Goal: Transaction & Acquisition: Purchase product/service

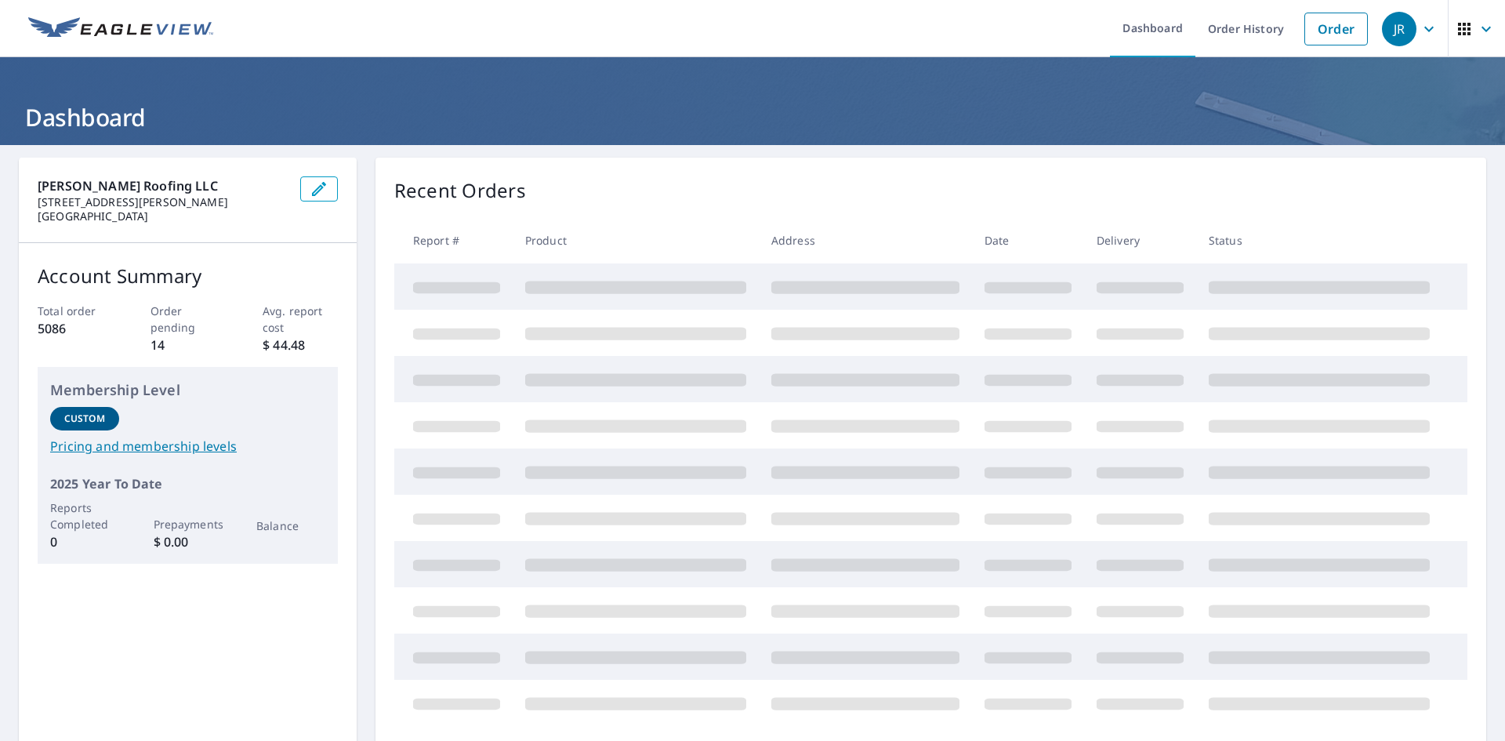
drag, startPoint x: 1315, startPoint y: 29, endPoint x: 1309, endPoint y: 36, distance: 8.9
click at [1315, 29] on link "Order" at bounding box center [1337, 29] width 64 height 33
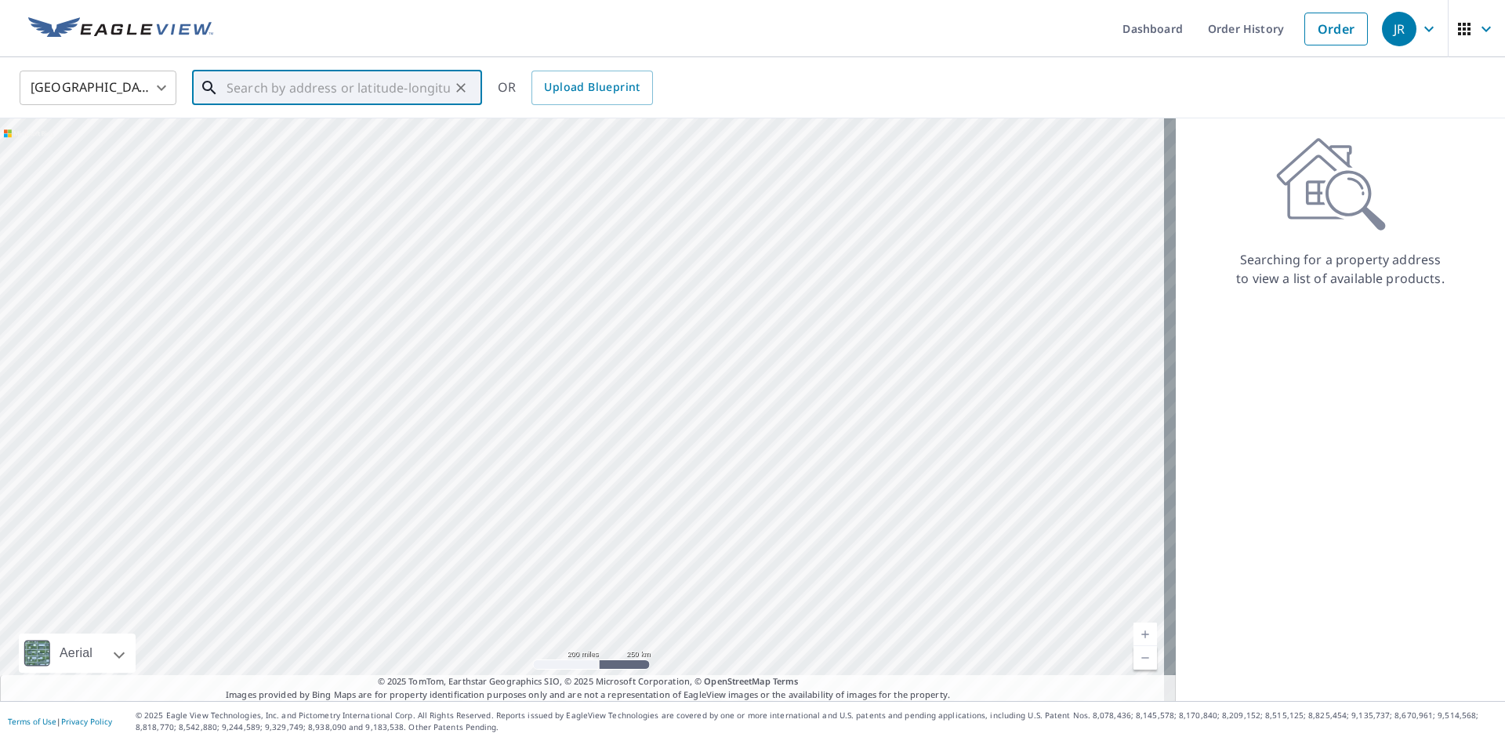
paste input "[STREET_ADDRESS]"
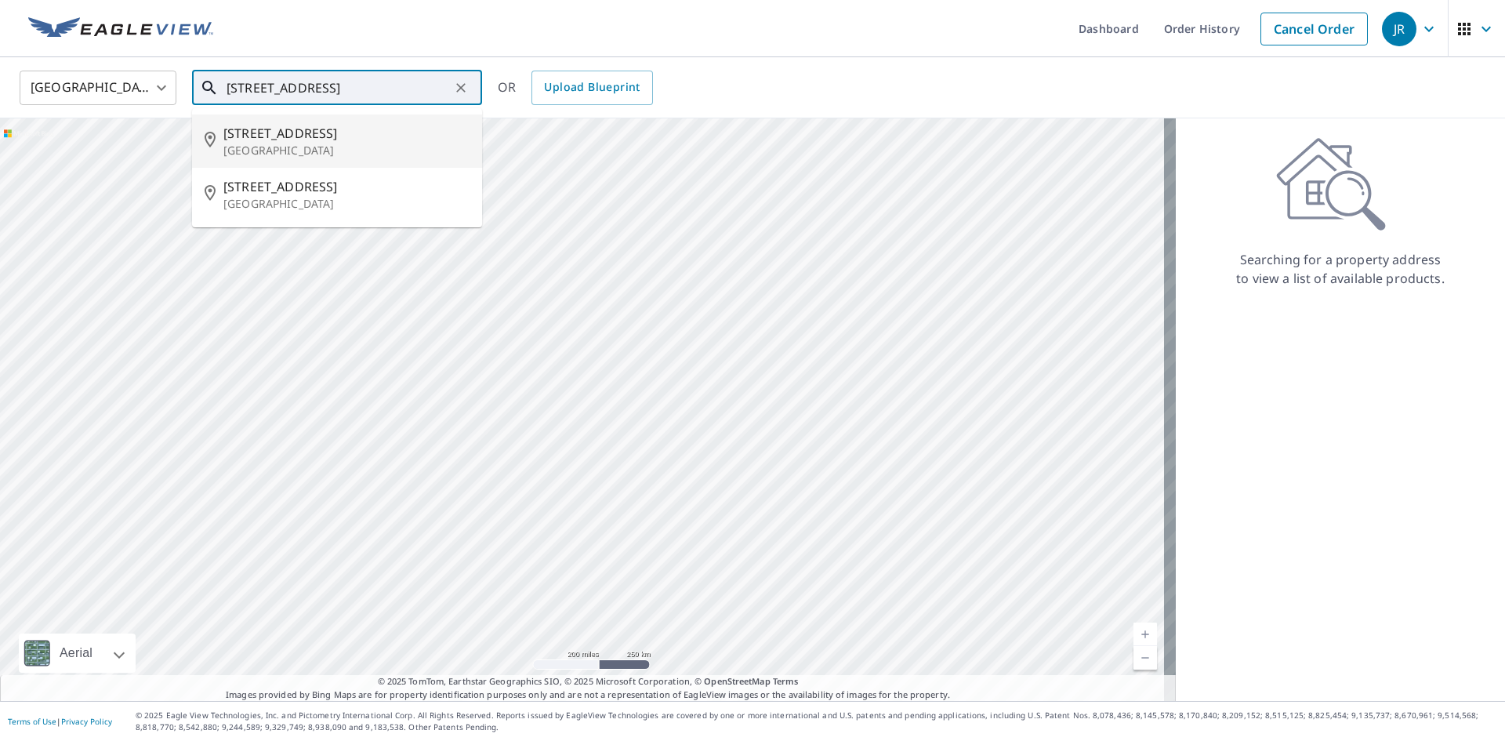
click at [305, 145] on p "[GEOGRAPHIC_DATA]" at bounding box center [346, 151] width 246 height 16
type input "[STREET_ADDRESS]"
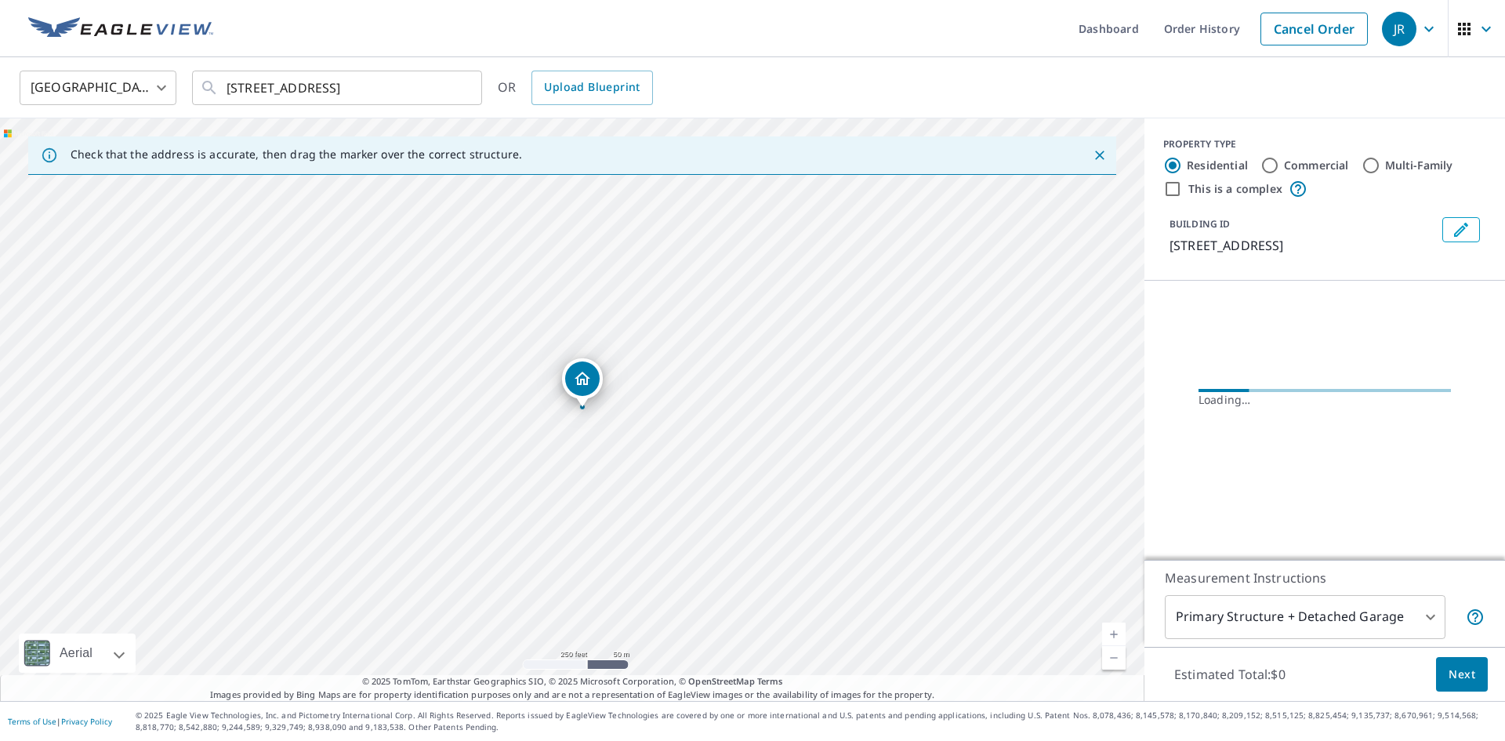
scroll to position [0, 0]
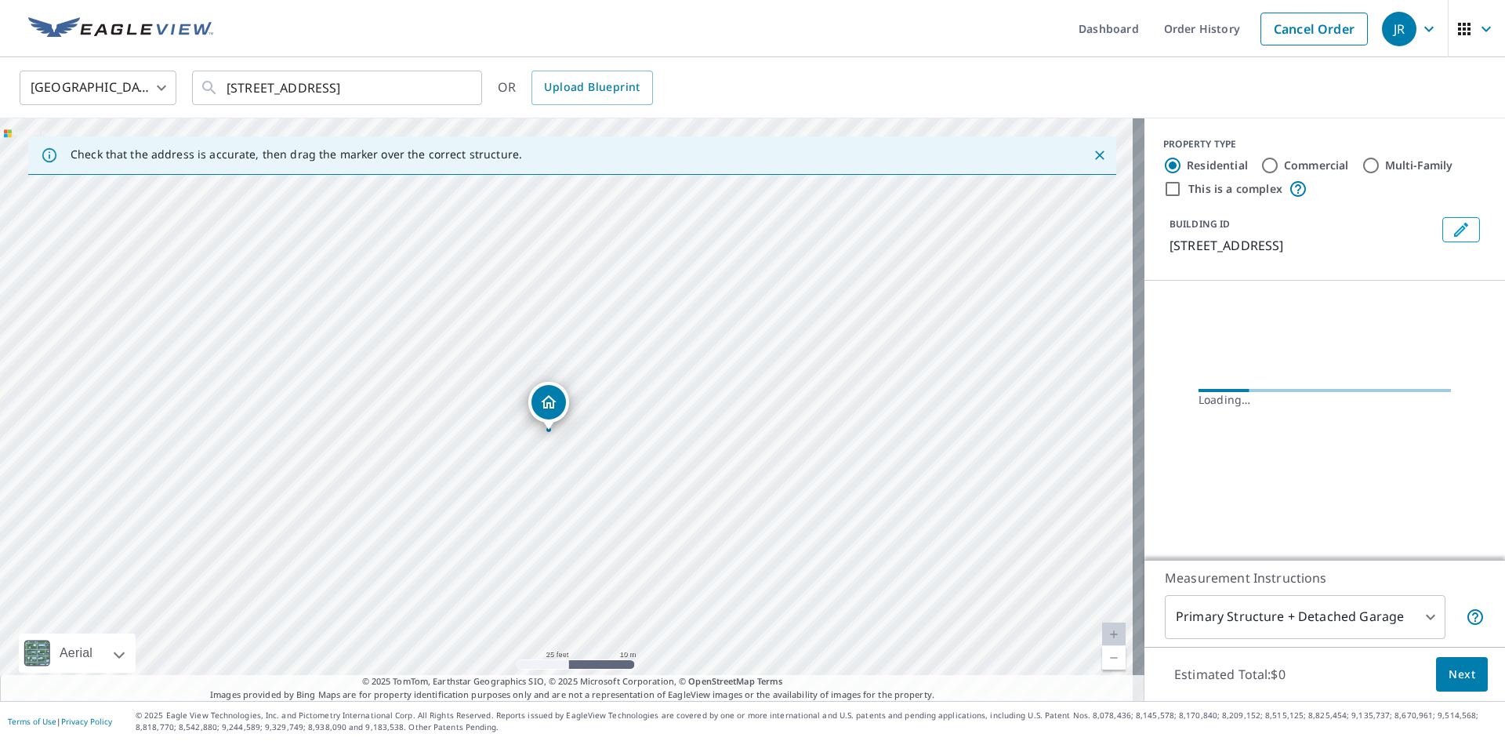
drag, startPoint x: 557, startPoint y: 397, endPoint x: 605, endPoint y: 397, distance: 47.8
click at [605, 397] on div "[STREET_ADDRESS]" at bounding box center [572, 409] width 1145 height 583
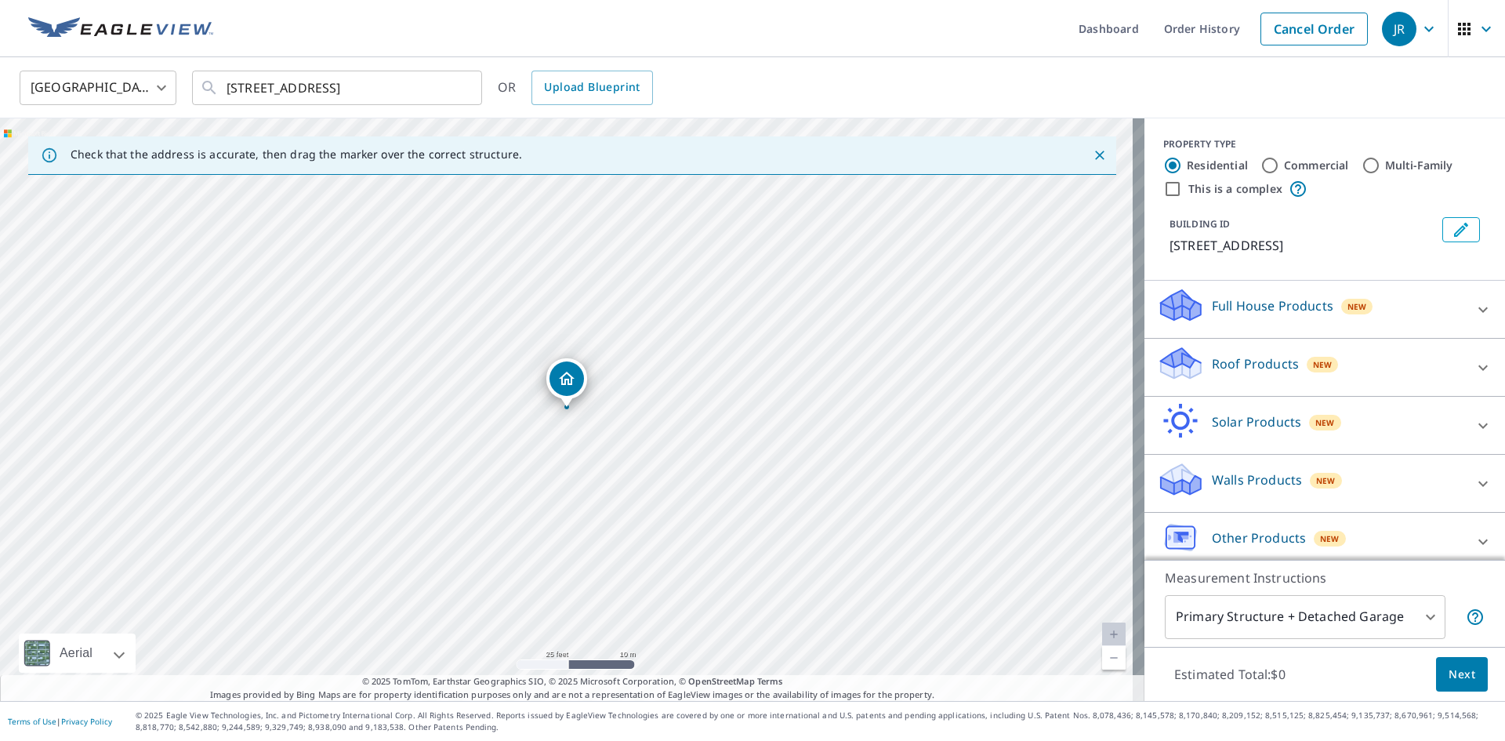
click at [1380, 615] on body "[PERSON_NAME] Dashboard Order History Cancel Order JR United States US ​ [STREE…" at bounding box center [752, 370] width 1505 height 741
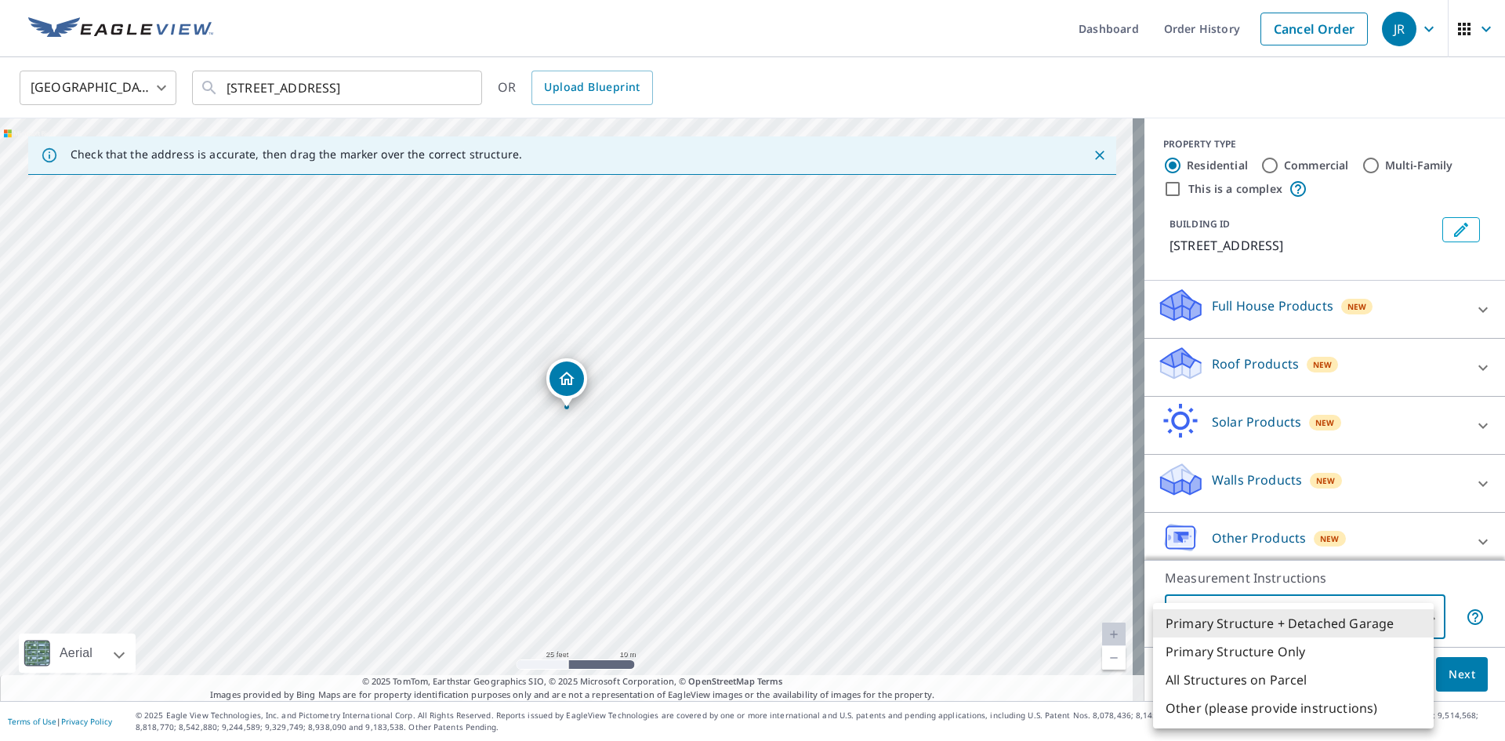
click at [1254, 678] on li "All Structures on Parcel" at bounding box center [1293, 680] width 281 height 28
type input "3"
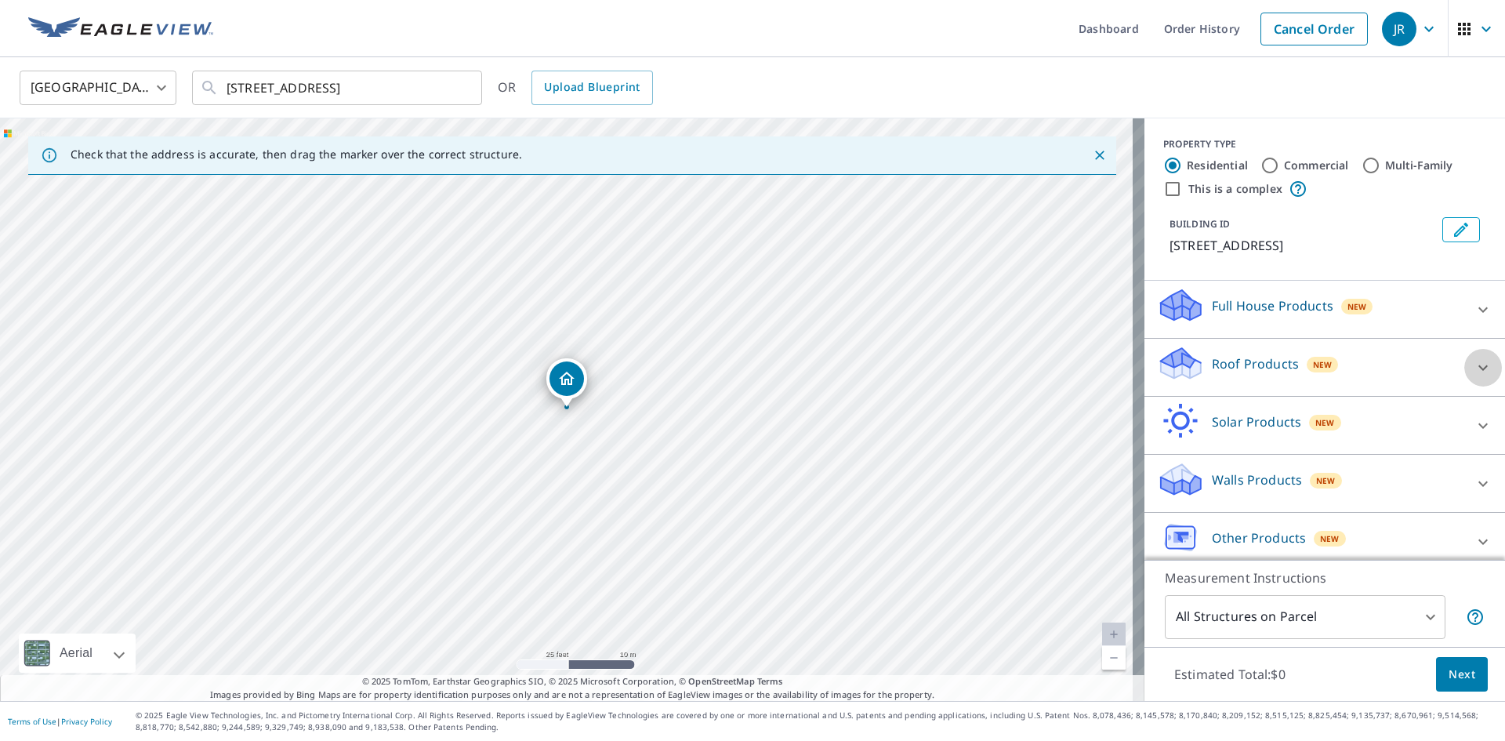
click at [1465, 361] on div at bounding box center [1484, 368] width 38 height 38
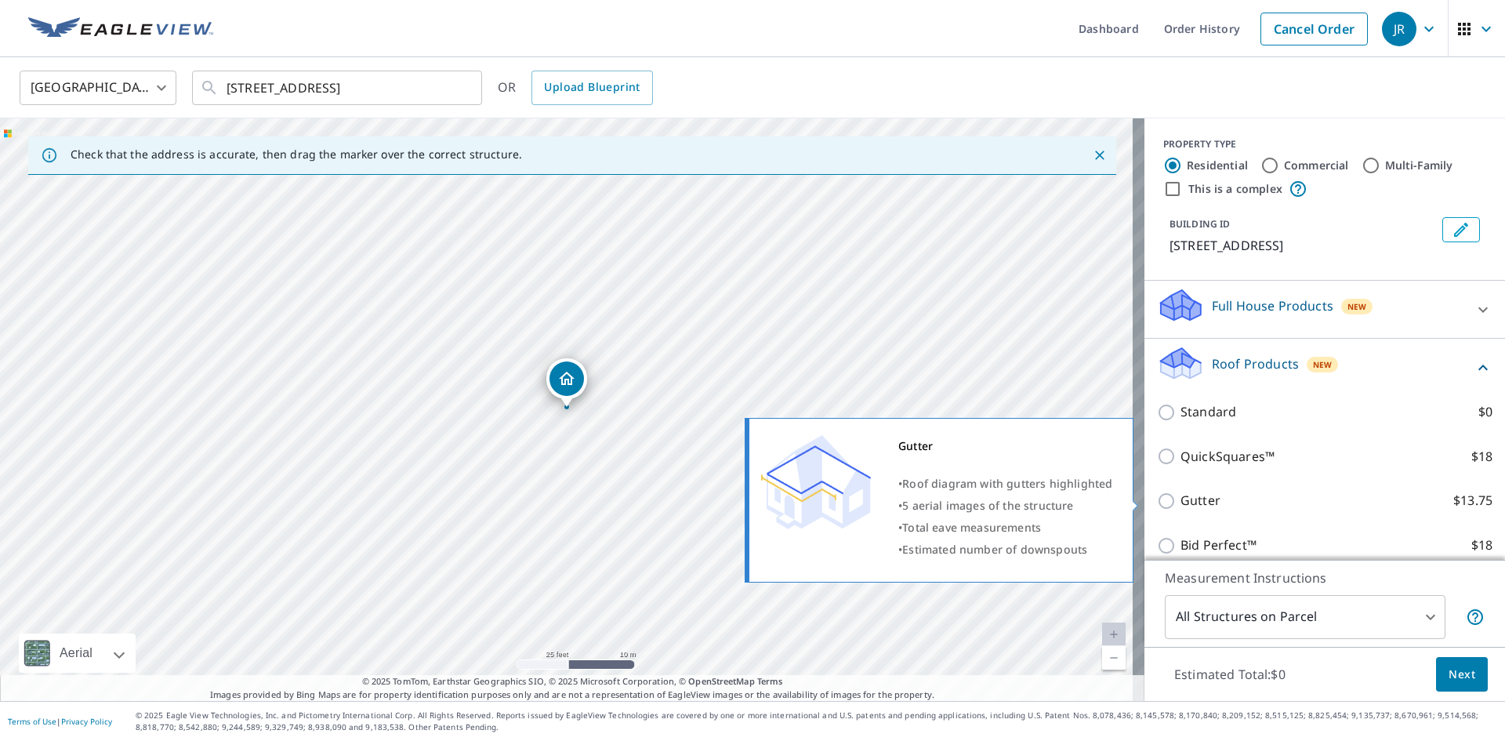
scroll to position [233, 0]
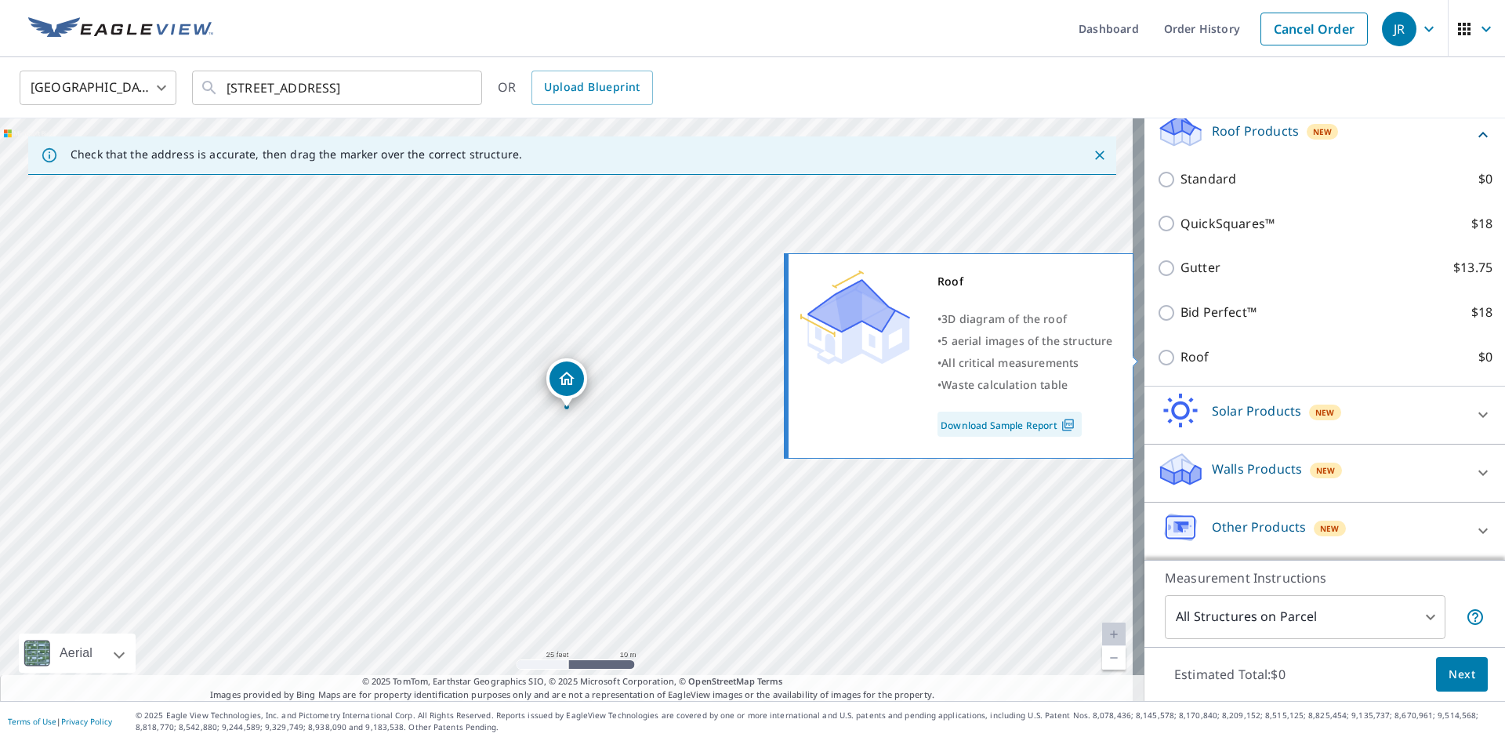
click at [1157, 357] on input "Roof $0" at bounding box center [1169, 357] width 24 height 19
checkbox input "true"
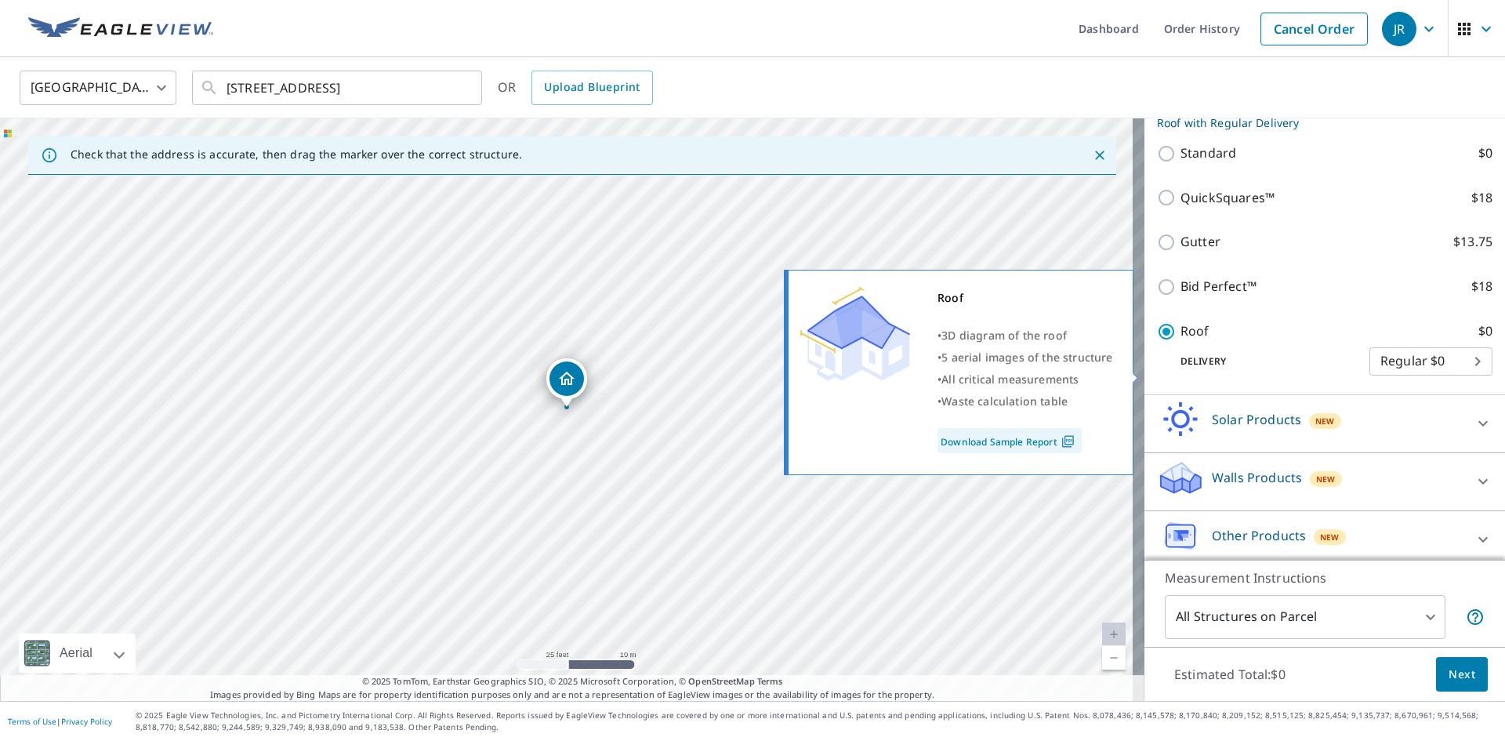
scroll to position [191, 0]
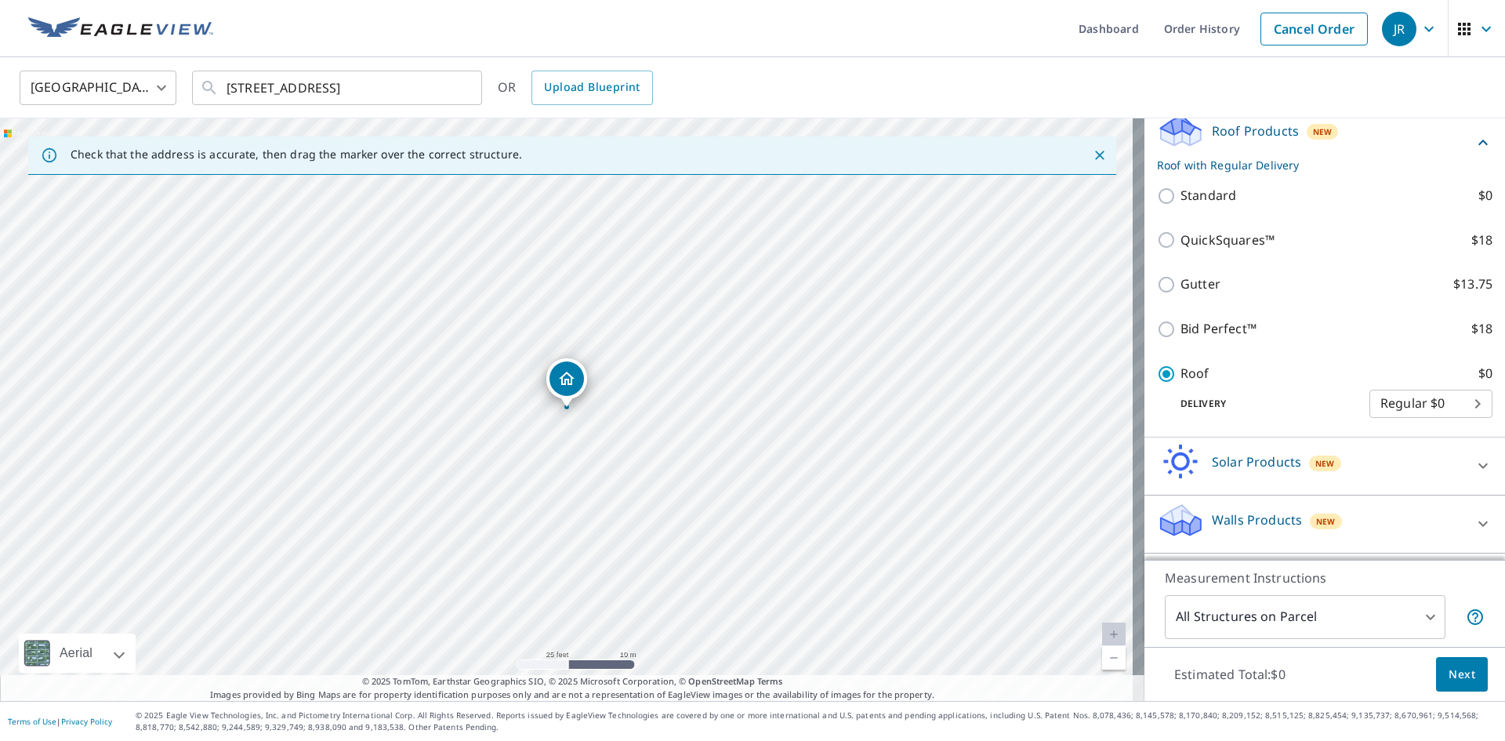
click at [1454, 677] on span "Next" at bounding box center [1462, 675] width 27 height 20
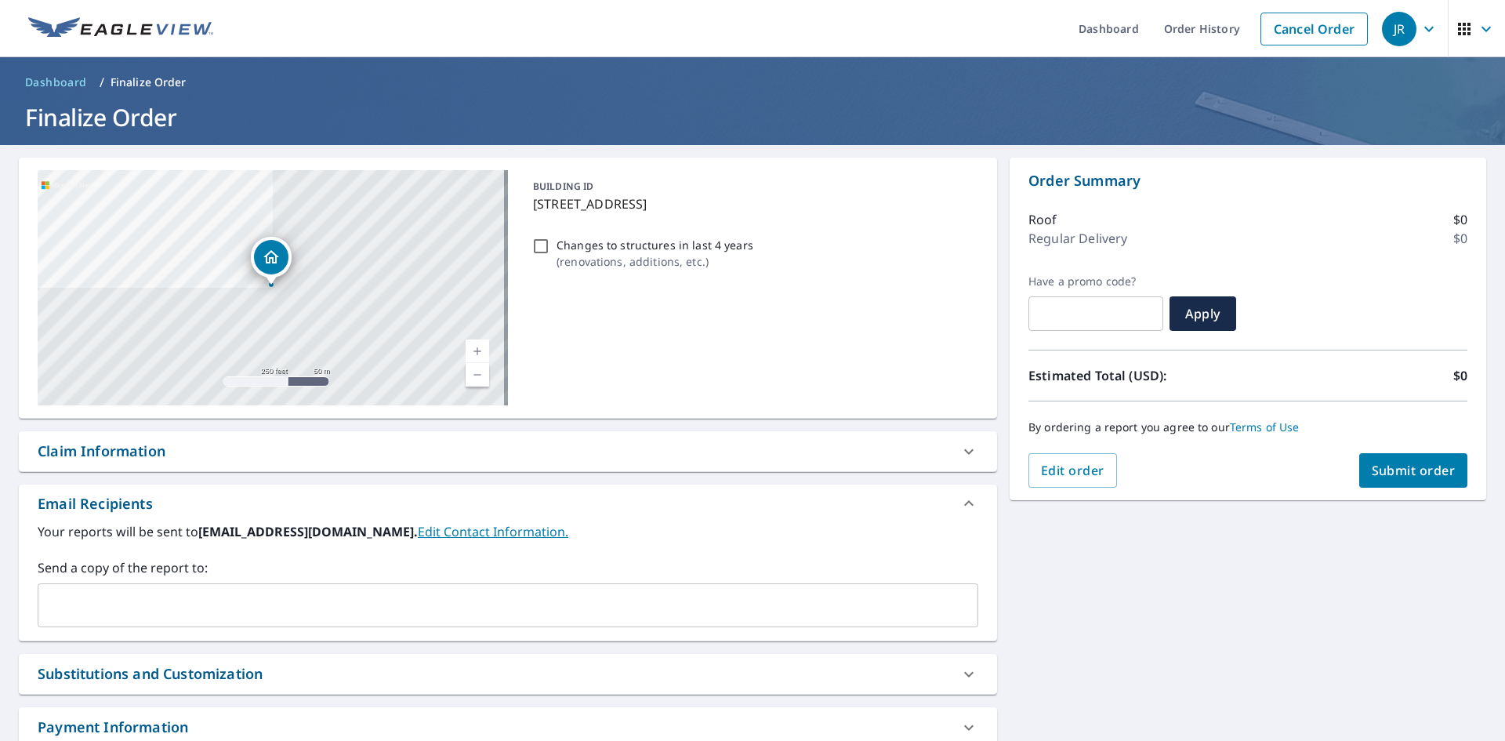
click at [213, 610] on input "text" at bounding box center [496, 605] width 903 height 30
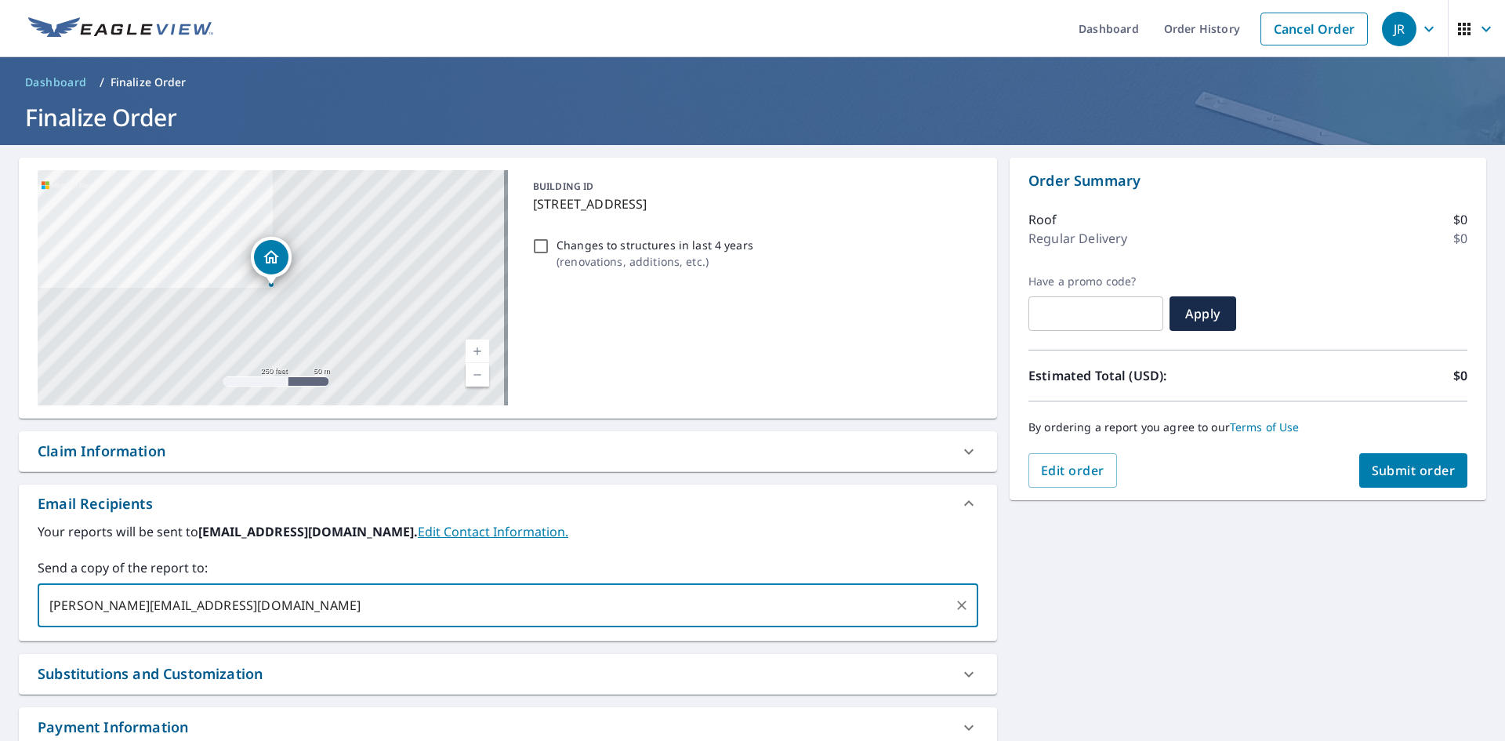
type input "[PERSON_NAME][EMAIL_ADDRESS][DOMAIN_NAME]"
click at [1228, 649] on div "[STREET_ADDRESS] Aerial Road A standard road map Aerial A detailed look from ab…" at bounding box center [752, 477] width 1505 height 664
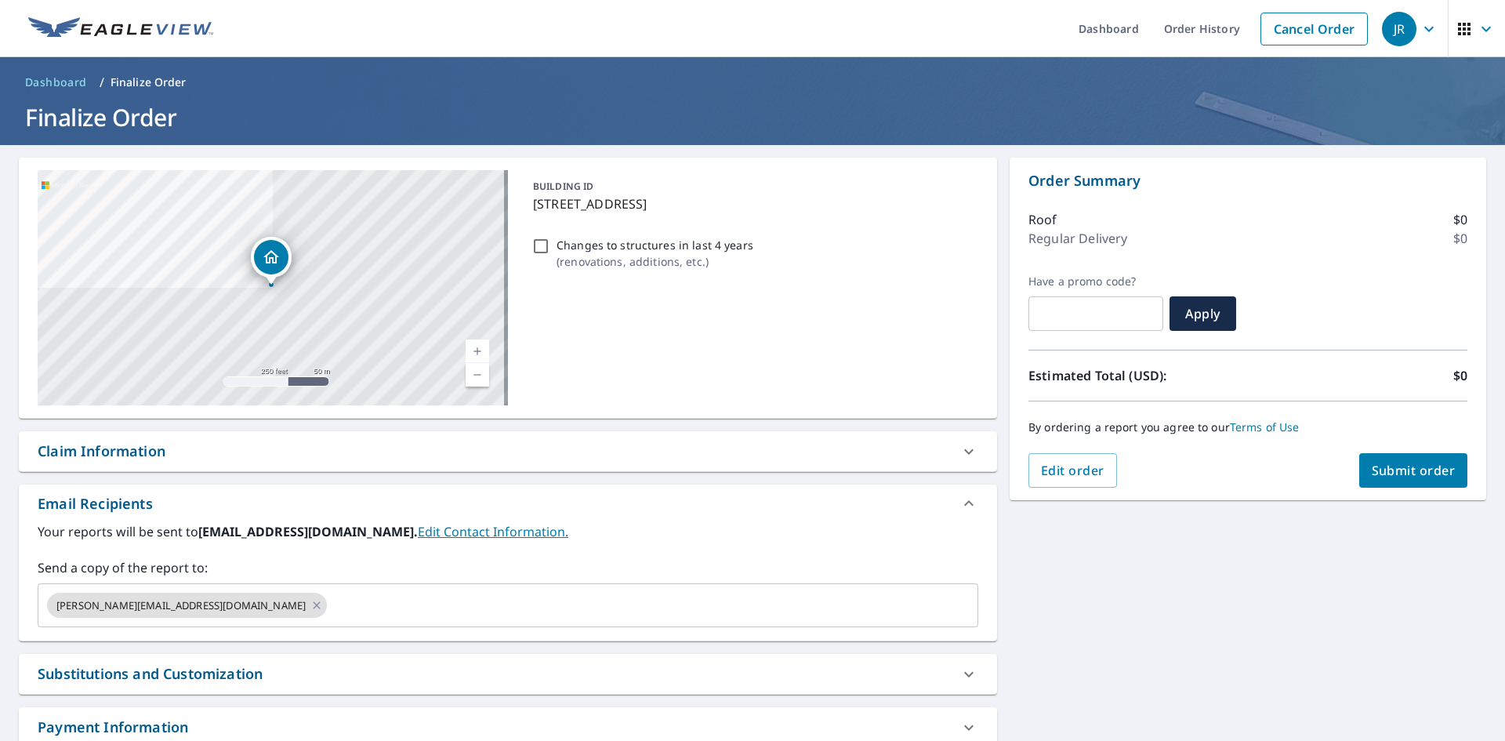
click at [1374, 482] on button "Submit order" at bounding box center [1414, 470] width 109 height 34
checkbox input "true"
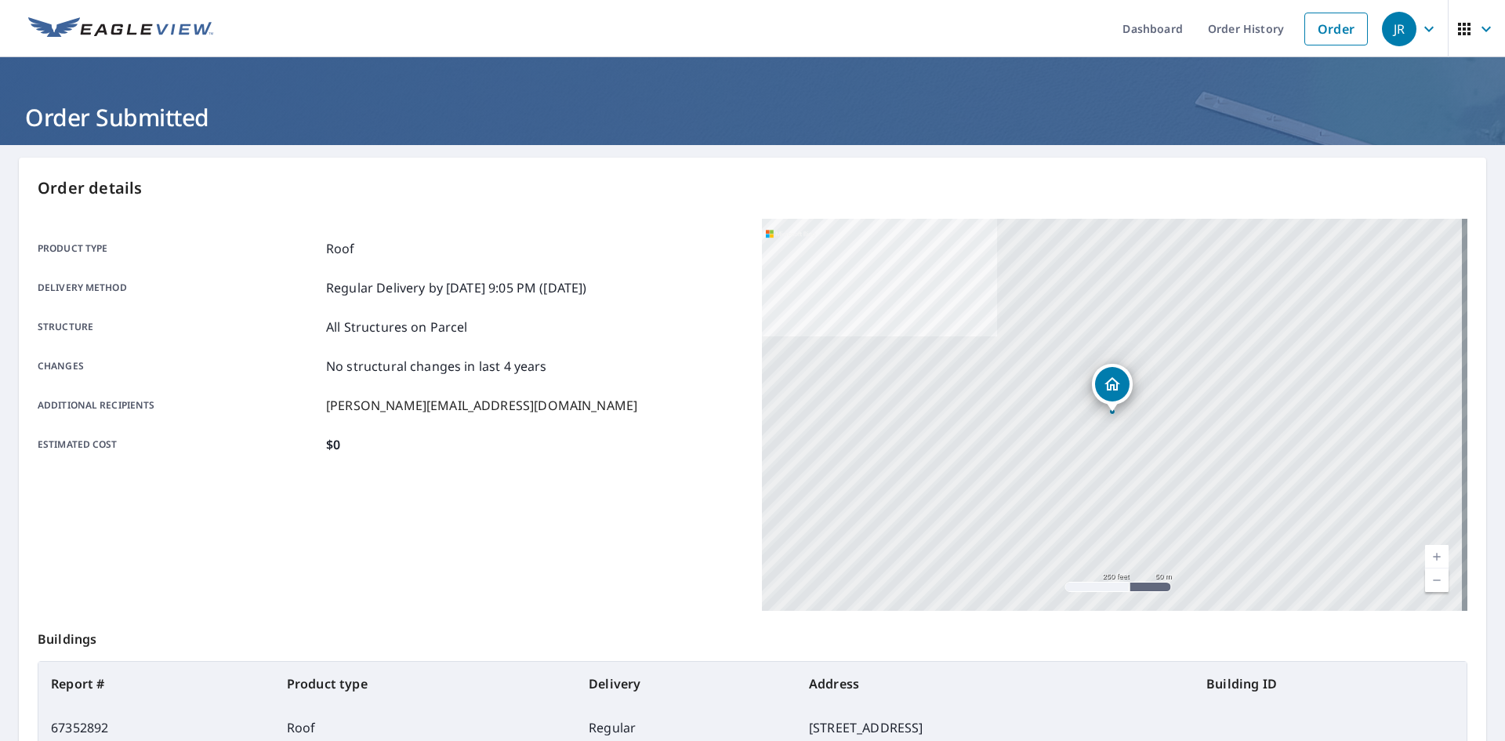
click at [609, 358] on div "Changes No structural changes in last 4 years" at bounding box center [391, 366] width 706 height 19
drag, startPoint x: 599, startPoint y: 357, endPoint x: 500, endPoint y: 368, distance: 99.4
click at [503, 365] on p "No structural changes in last 4 years" at bounding box center [436, 366] width 221 height 19
click at [1251, 27] on link "Order History" at bounding box center [1246, 28] width 101 height 57
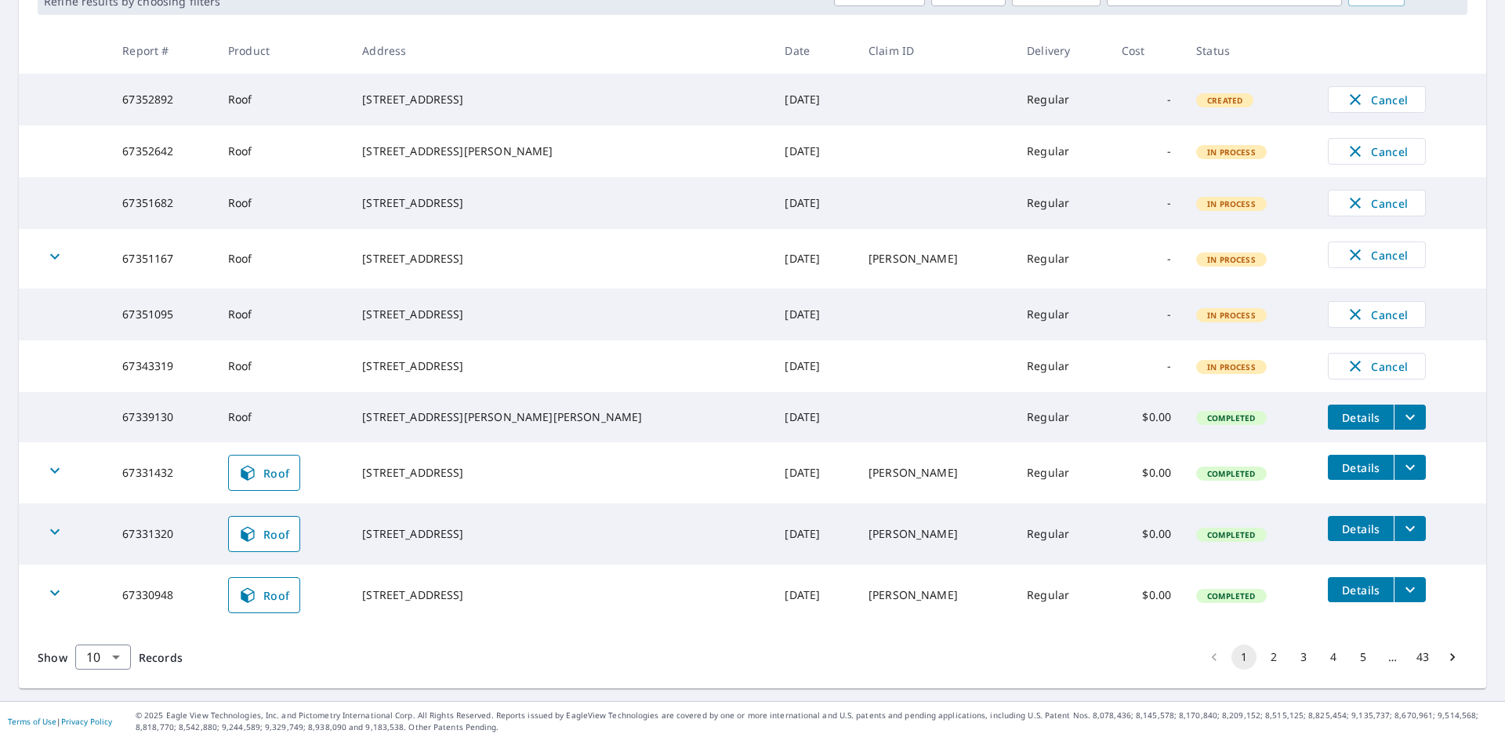
scroll to position [225, 0]
